Goal: Information Seeking & Learning: Understand process/instructions

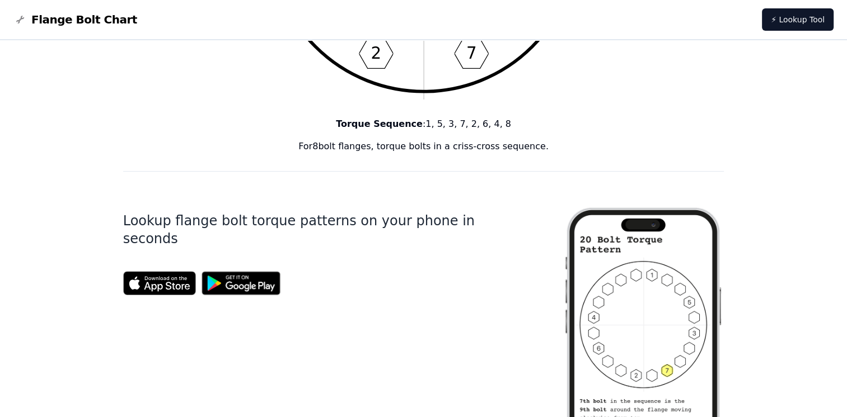
scroll to position [392, 0]
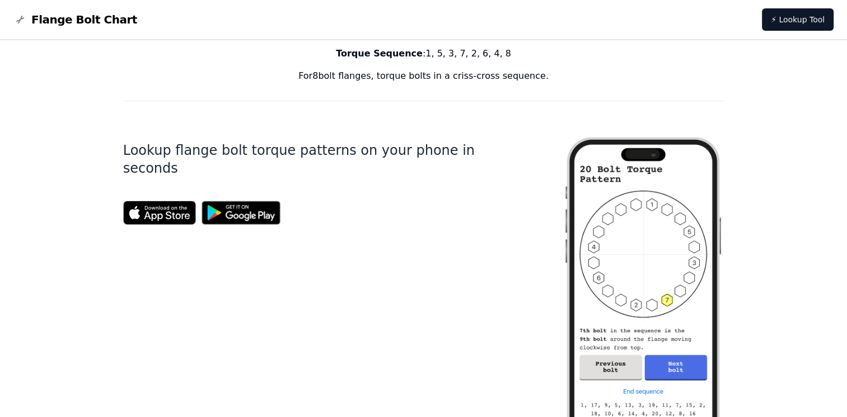
click at [157, 201] on img at bounding box center [159, 213] width 73 height 24
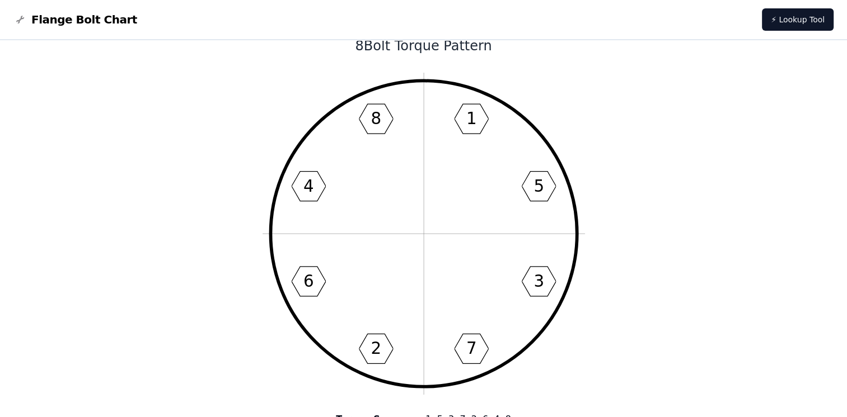
scroll to position [0, 0]
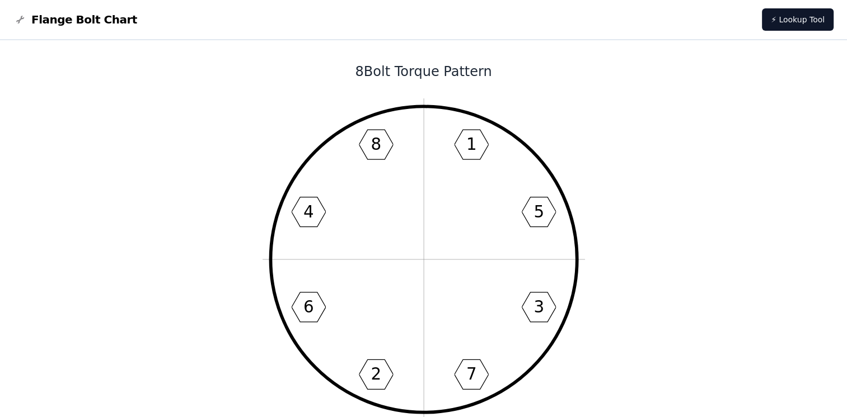
click at [43, 24] on span "Flange Bolt Chart" at bounding box center [84, 20] width 106 height 16
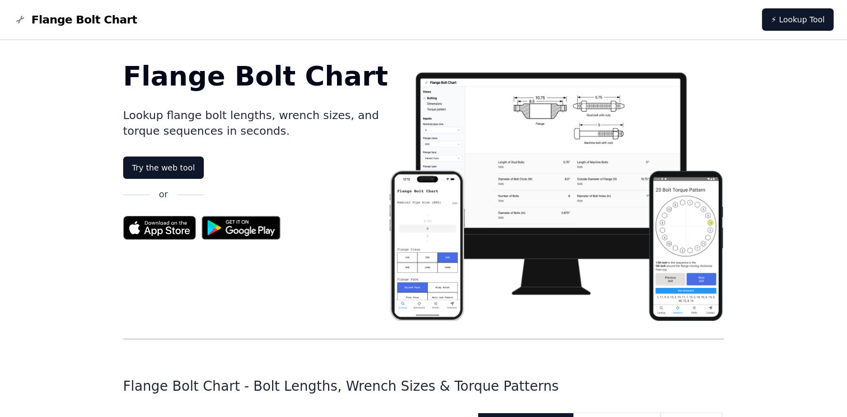
drag, startPoint x: 802, startPoint y: 21, endPoint x: 448, endPoint y: 19, distance: 354.2
click at [448, 19] on nav "Flange Bolt Chart ⚡ Lookup Tool" at bounding box center [423, 20] width 847 height 40
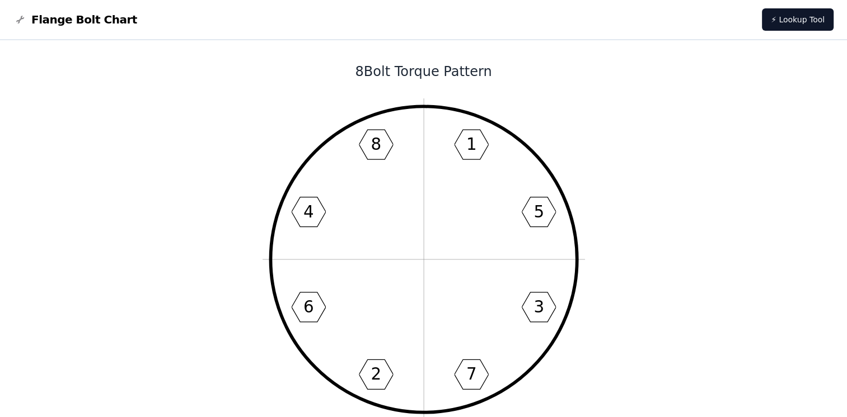
click at [374, 139] on text "8" at bounding box center [375, 144] width 11 height 19
click at [380, 144] on icon "1 5 3 7 2 6 4 8" at bounding box center [423, 259] width 322 height 322
drag, startPoint x: 380, startPoint y: 144, endPoint x: 634, endPoint y: 139, distance: 254.1
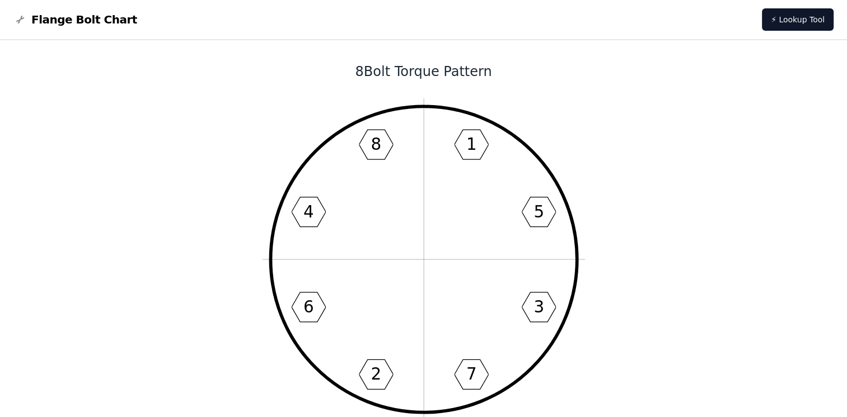
click at [377, 142] on text "8" at bounding box center [375, 144] width 11 height 19
drag, startPoint x: 370, startPoint y: 147, endPoint x: 379, endPoint y: 147, distance: 9.0
click at [379, 147] on icon "1 5 3 7 2 6 4 8" at bounding box center [423, 259] width 322 height 322
click at [374, 141] on text "8" at bounding box center [375, 144] width 11 height 19
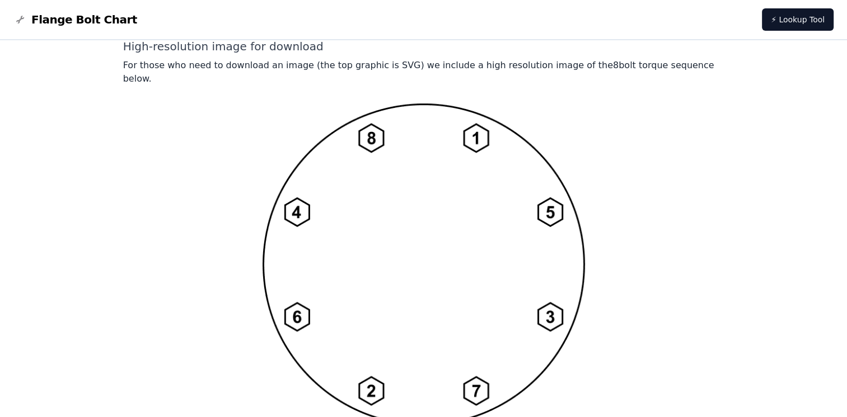
scroll to position [908, 0]
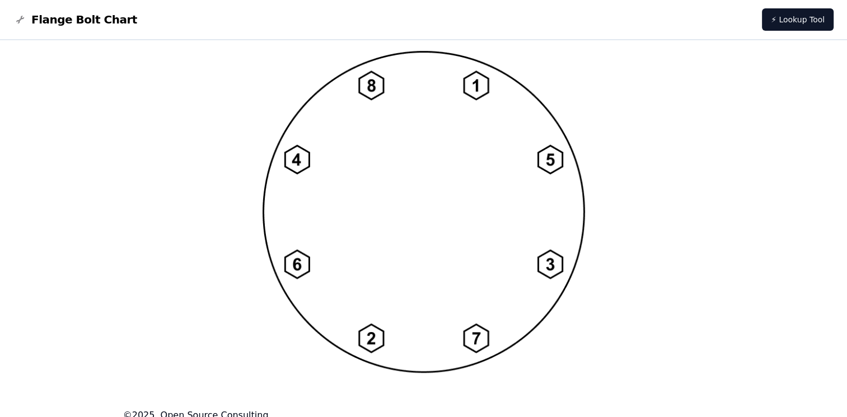
click at [551, 259] on img at bounding box center [423, 212] width 322 height 322
click at [551, 256] on img at bounding box center [423, 212] width 322 height 322
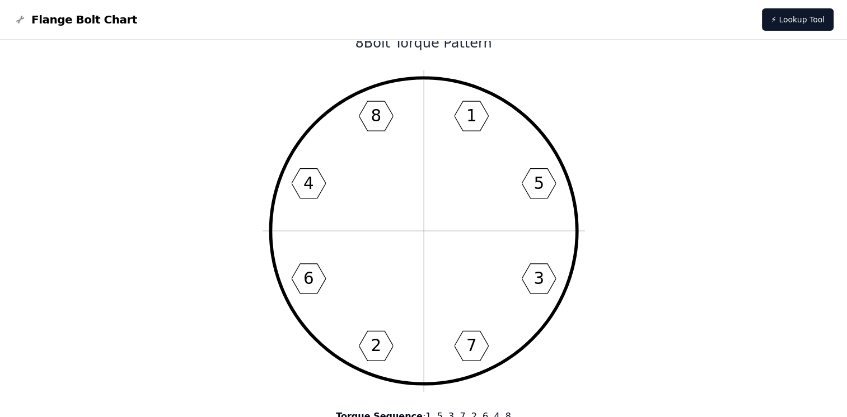
scroll to position [0, 0]
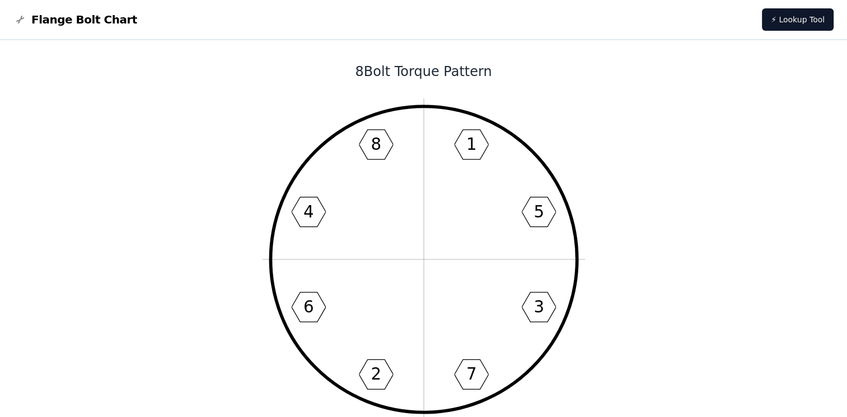
click at [481, 149] on icon "1 5 3 7 2 6 4 8" at bounding box center [423, 259] width 322 height 322
click at [477, 147] on icon "1 5 3 7 2 6 4 8" at bounding box center [423, 259] width 322 height 322
click at [798, 26] on link "⚡ Lookup Tool" at bounding box center [798, 19] width 72 height 22
click at [21, 20] on img at bounding box center [19, 19] width 13 height 13
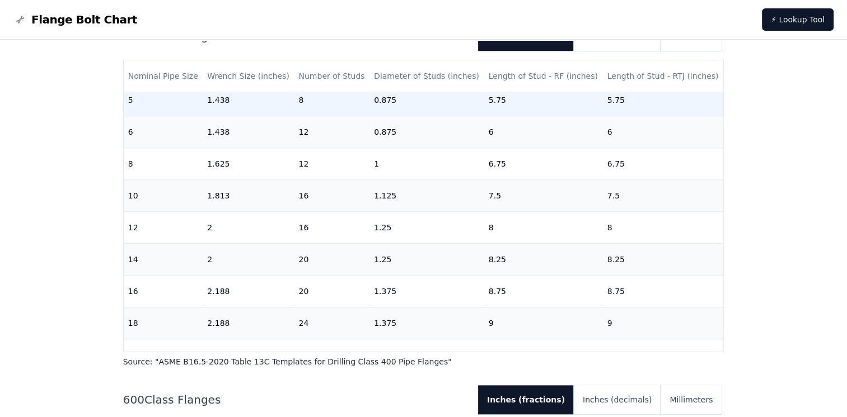
scroll to position [392, 0]
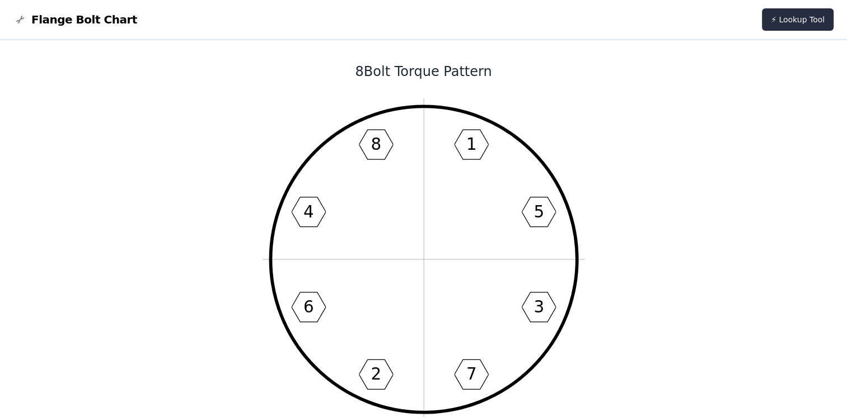
click at [807, 24] on link "⚡ Lookup Tool" at bounding box center [798, 19] width 72 height 22
